Goal: Task Accomplishment & Management: Complete application form

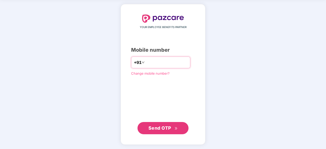
type input "**********"
click at [163, 129] on span "Send OTP" at bounding box center [159, 127] width 23 height 5
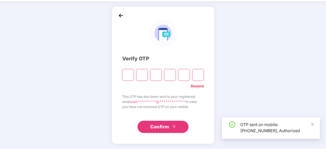
scroll to position [17, 0]
click at [124, 74] on input "Please enter verification code. Digit 1" at bounding box center [127, 75] width 11 height 12
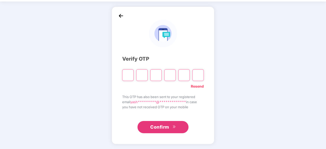
click at [128, 73] on input "Please enter verification code. Digit 1" at bounding box center [127, 75] width 11 height 12
type input "*"
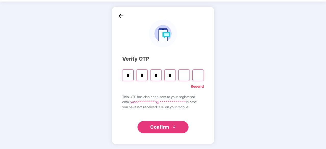
type input "*"
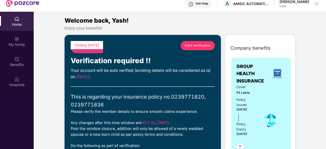
click at [121, 73] on div "Your account will be auto verified (existing details will be considered as is) …" at bounding box center [143, 74] width 144 height 13
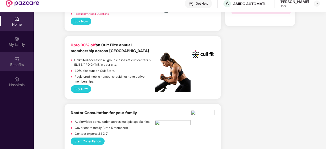
scroll to position [357, 0]
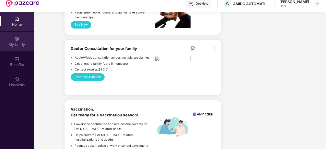
click at [24, 39] on div "My family" at bounding box center [17, 41] width 34 height 19
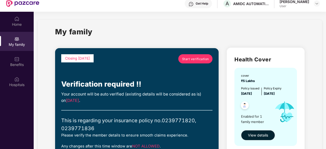
click at [187, 58] on span "Start verification" at bounding box center [195, 59] width 27 height 5
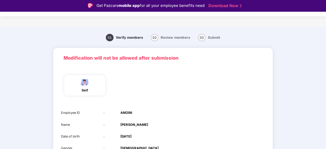
scroll to position [51, 0]
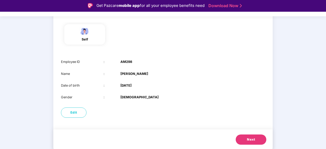
click at [250, 139] on span "Next" at bounding box center [251, 139] width 8 height 5
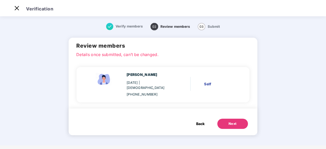
click at [227, 119] on button "Next" at bounding box center [232, 124] width 31 height 10
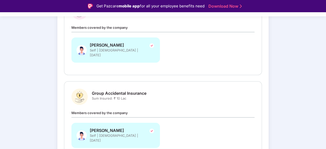
scroll to position [122, 0]
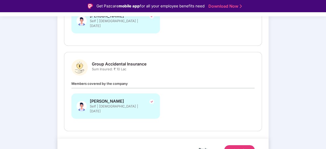
click at [239, 148] on div "Submit" at bounding box center [239, 150] width 12 height 5
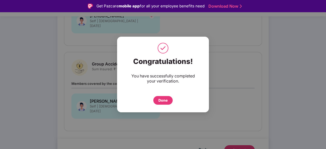
click at [163, 101] on div "Done" at bounding box center [162, 101] width 9 height 6
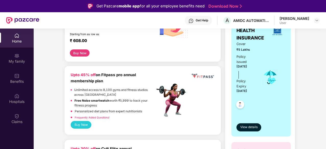
scroll to position [102, 0]
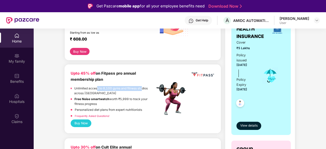
drag, startPoint x: 97, startPoint y: 89, endPoint x: 142, endPoint y: 85, distance: 44.7
click at [142, 85] on div "Upto 45% off on Fitpass pro annual membership plan Unlimited access to 8,100 gy…" at bounding box center [113, 95] width 84 height 49
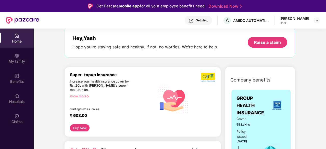
scroll to position [51, 0]
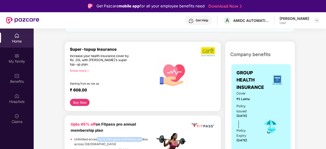
click at [79, 103] on button "Buy Now" at bounding box center [80, 102] width 20 height 7
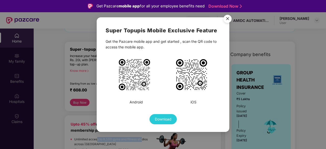
click at [225, 19] on img "Close" at bounding box center [227, 19] width 14 height 14
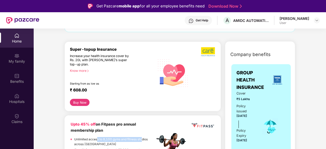
scroll to position [0, 0]
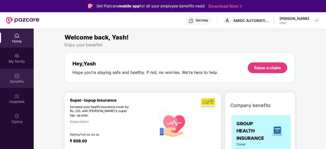
click at [19, 78] on div "Benefits" at bounding box center [17, 78] width 34 height 19
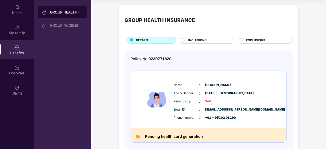
click at [211, 40] on div "INCLUSIONS" at bounding box center [208, 40] width 46 height 5
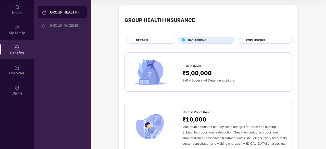
click at [247, 39] on span "EXCLUSIONS" at bounding box center [255, 40] width 19 height 5
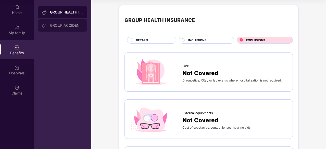
click at [68, 27] on div "GROUP ACCIDENTAL INSURANCE" at bounding box center [66, 25] width 33 height 4
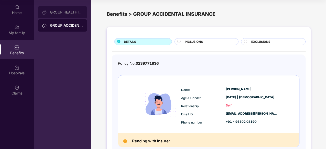
click at [69, 16] on div "GROUP HEALTH INSURANCE" at bounding box center [62, 12] width 49 height 12
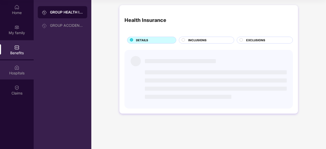
click at [18, 68] on img at bounding box center [16, 67] width 5 height 5
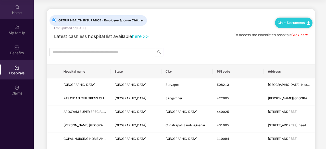
click at [19, 10] on div "Home" at bounding box center [17, 9] width 34 height 19
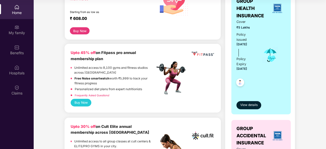
scroll to position [102, 0]
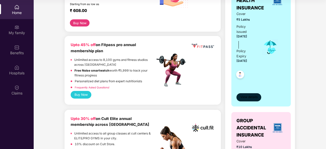
click at [248, 95] on span "View details" at bounding box center [248, 97] width 17 height 5
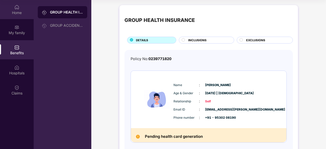
click at [14, 10] on div "Home" at bounding box center [17, 12] width 34 height 5
